Goal: Information Seeking & Learning: Check status

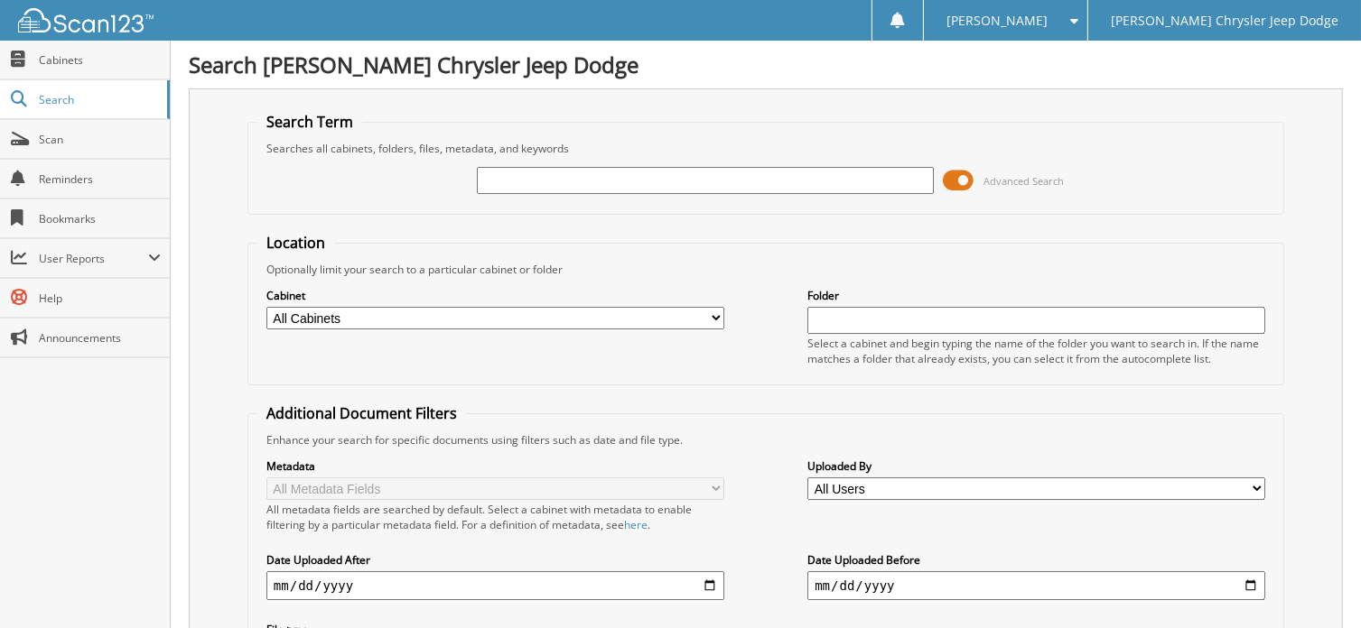
click at [717, 309] on select "All Cabinets PARTS INVOICES PAYABLES SERVICE CONTRACTS SERVICE RO Needs Filing" at bounding box center [495, 318] width 458 height 23
select select "6456"
click at [266, 307] on select "All Cabinets PARTS INVOICES PAYABLES SERVICE CONTRACTS SERVICE RO Needs Filing" at bounding box center [495, 318] width 458 height 23
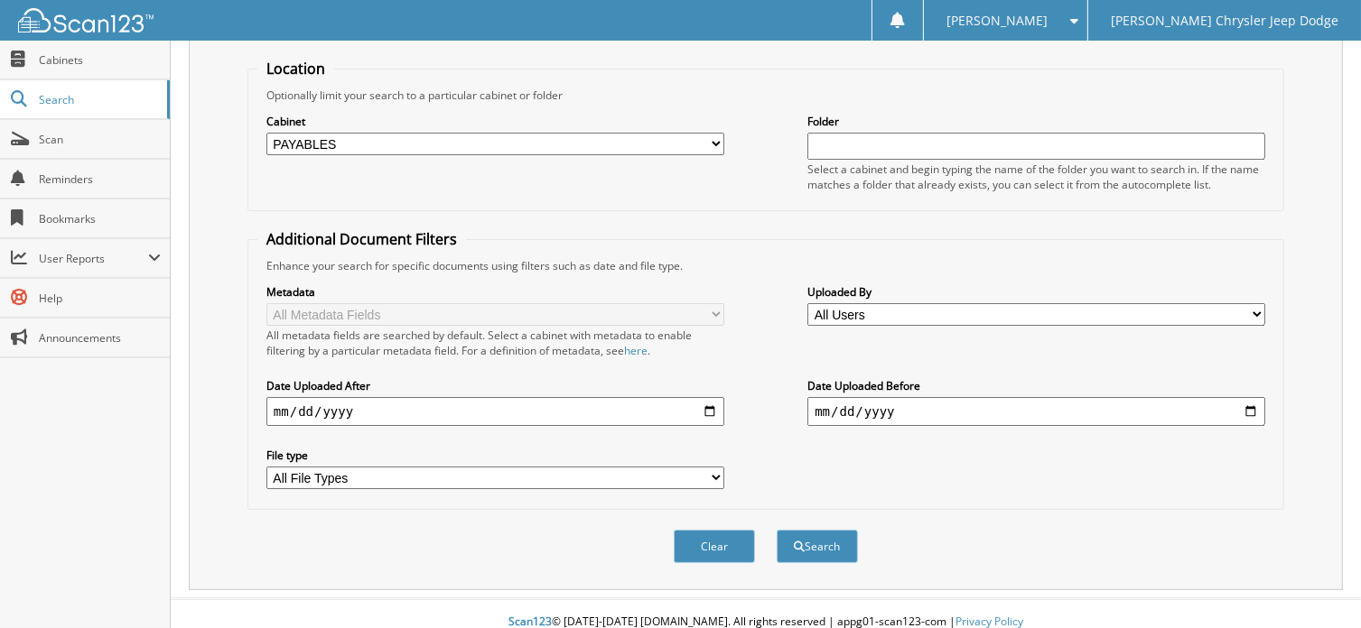
click at [706, 398] on input "date" at bounding box center [495, 411] width 458 height 29
type input "[DATE]"
click at [1255, 405] on input "date" at bounding box center [1036, 411] width 458 height 29
type input "[DATE]"
click at [1260, 306] on select "All Users [PERSON_NAME] [PERSON_NAME] [PERSON_NAME] [PERSON_NAME] [PERSON_NAME]…" at bounding box center [1036, 314] width 458 height 23
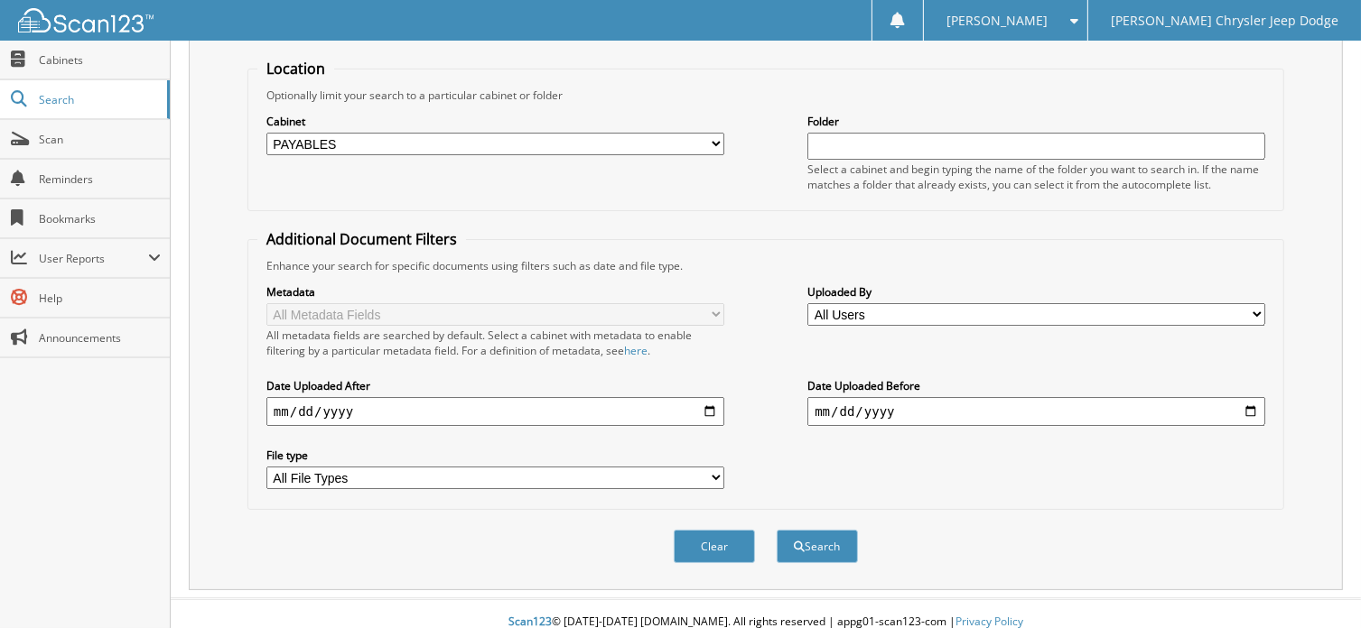
select select "49379"
click at [807, 303] on select "All Users [PERSON_NAME] [PERSON_NAME] [PERSON_NAME] [PERSON_NAME] [PERSON_NAME]…" at bounding box center [1036, 314] width 458 height 23
click at [831, 537] on button "Search" at bounding box center [817, 546] width 81 height 33
click at [705, 467] on select "All File Types JPEG JPG PDF TIF ZIP" at bounding box center [495, 478] width 458 height 23
click at [1099, 510] on div "Clear Search" at bounding box center [765, 546] width 1037 height 73
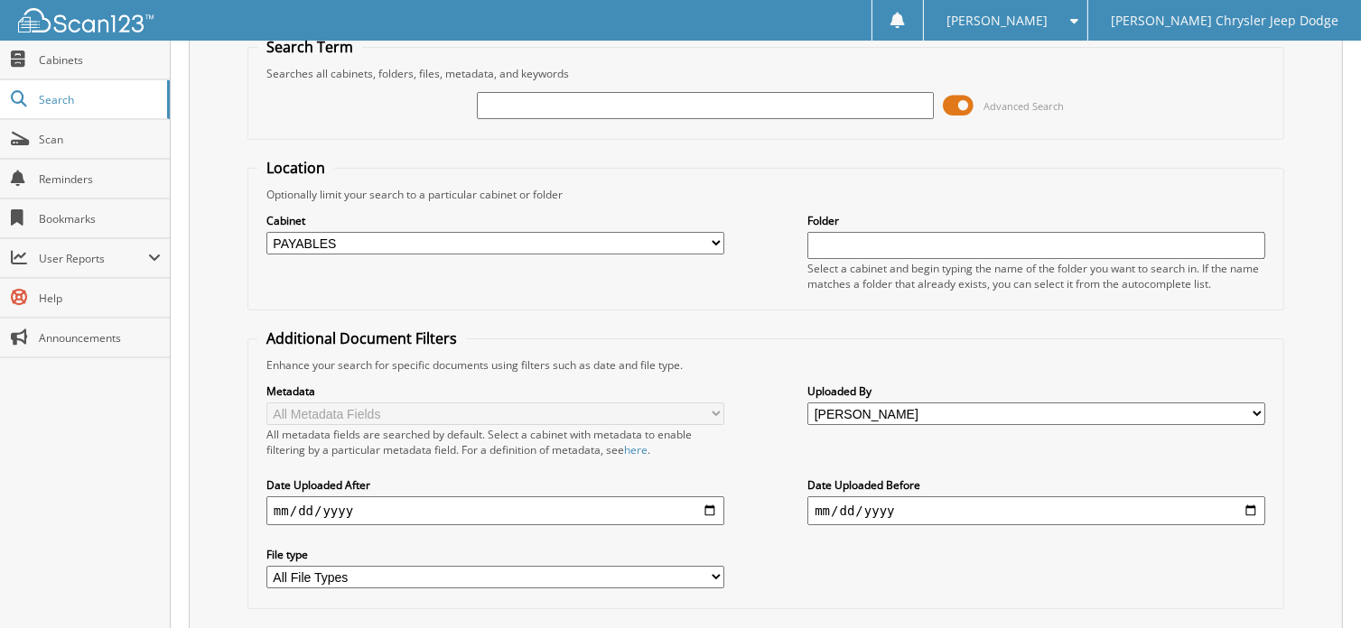
scroll to position [0, 0]
